Goal: Information Seeking & Learning: Learn about a topic

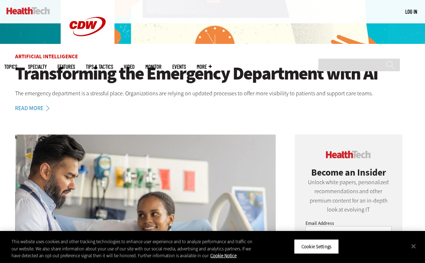
scroll to position [171, 0]
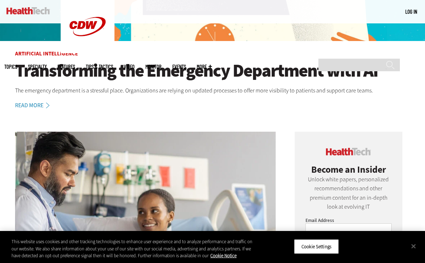
click at [34, 106] on link "Read More" at bounding box center [36, 105] width 42 height 6
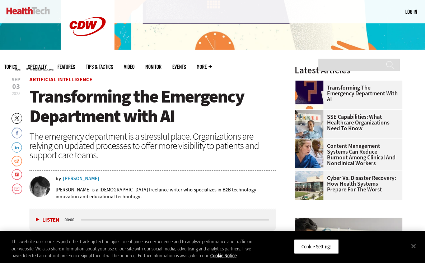
scroll to position [163, 0]
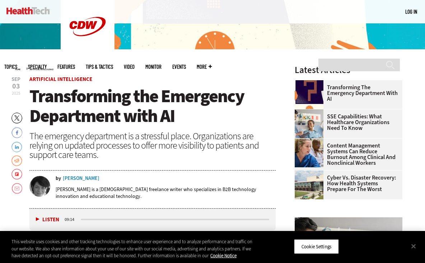
click at [79, 179] on div "[PERSON_NAME]" at bounding box center [81, 178] width 37 height 5
